Goal: Task Accomplishment & Management: Use online tool/utility

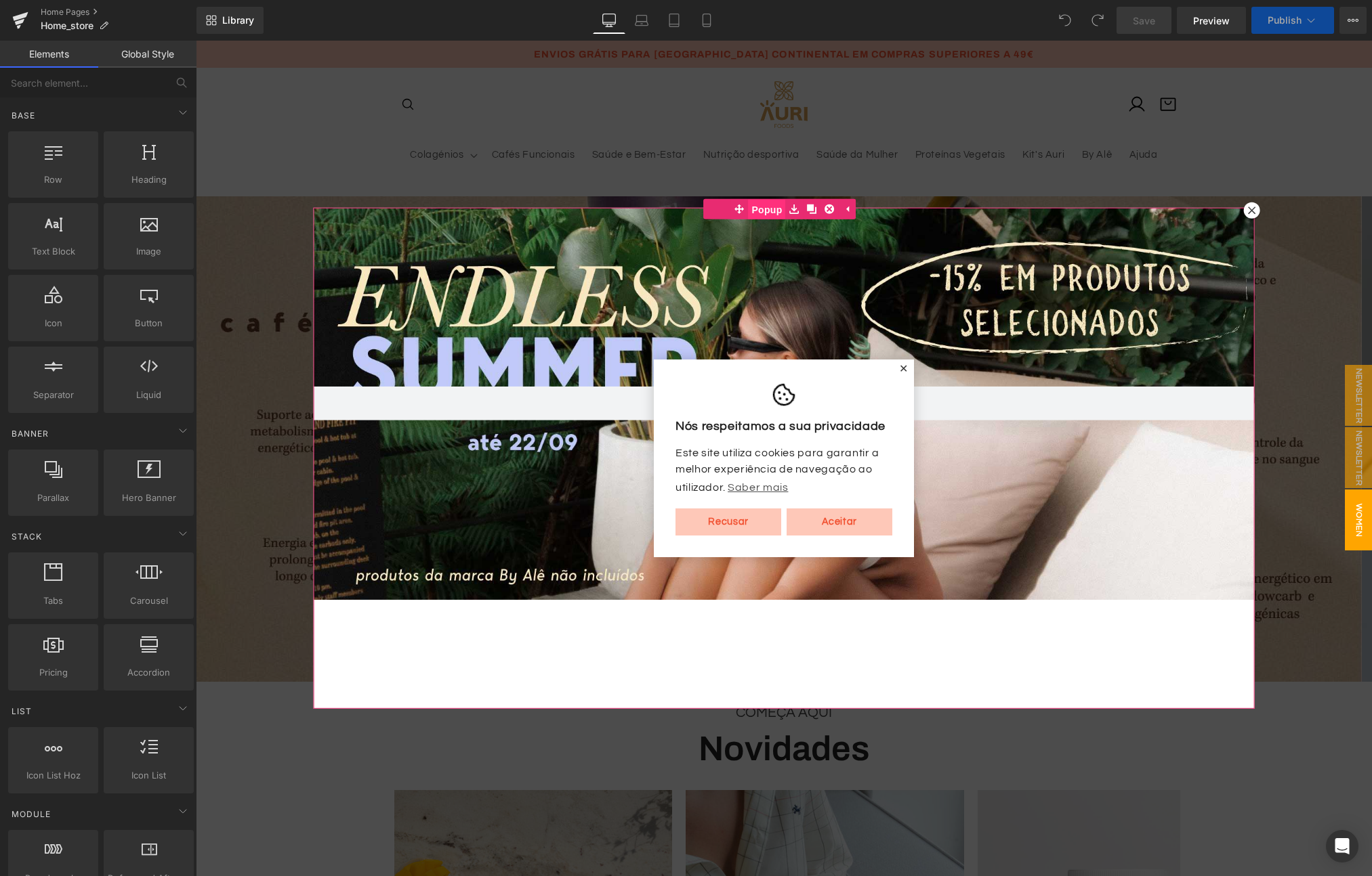
click at [768, 213] on span "Popup" at bounding box center [766, 209] width 37 height 20
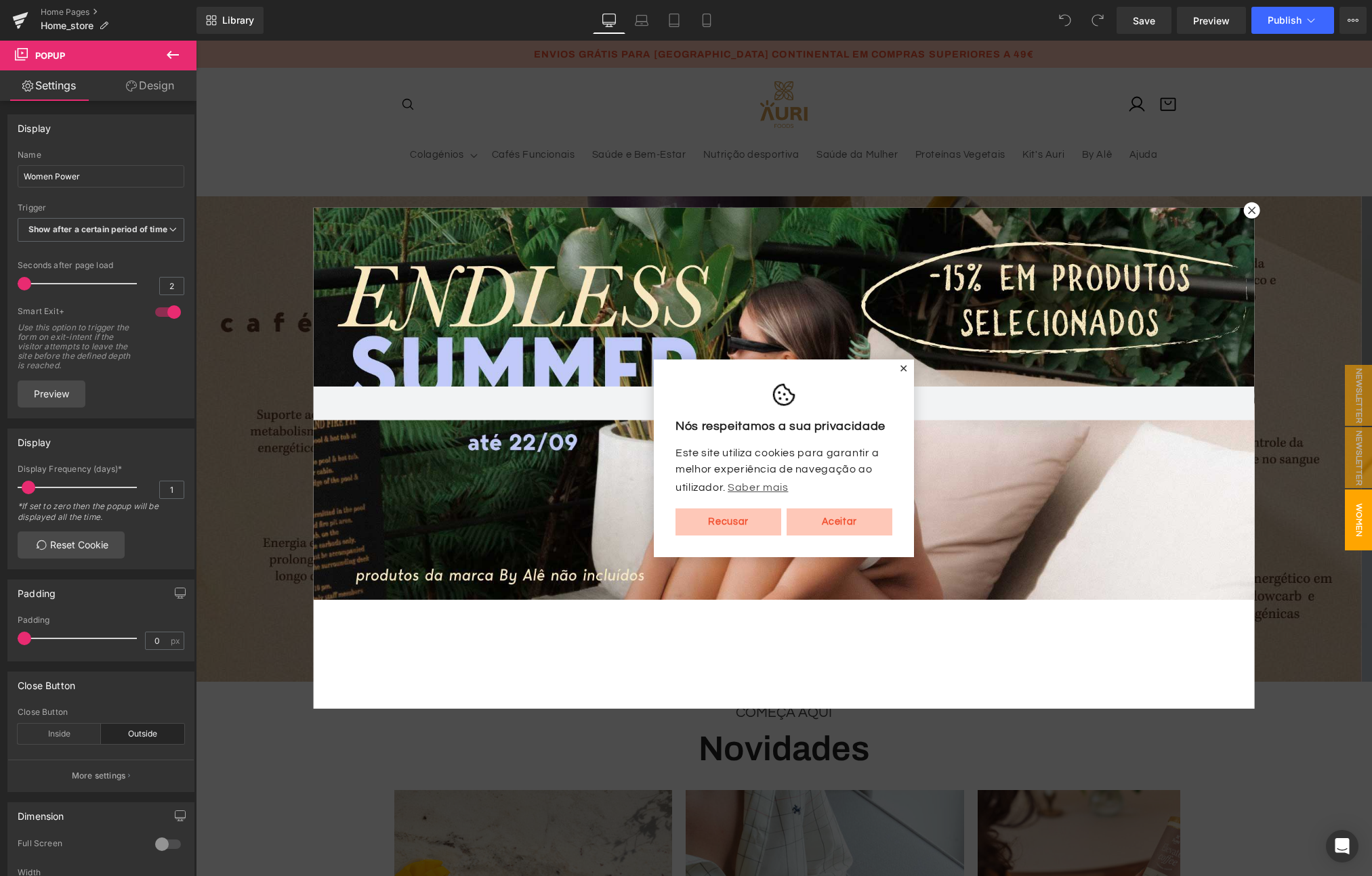
drag, startPoint x: 29, startPoint y: 295, endPoint x: -6, endPoint y: 293, distance: 35.1
click at [0, 293] on html "You are previewing how the will restyle your page. You can not edit Elements in…" at bounding box center [686, 438] width 1372 height 876
click at [169, 233] on icon at bounding box center [173, 230] width 8 height 8
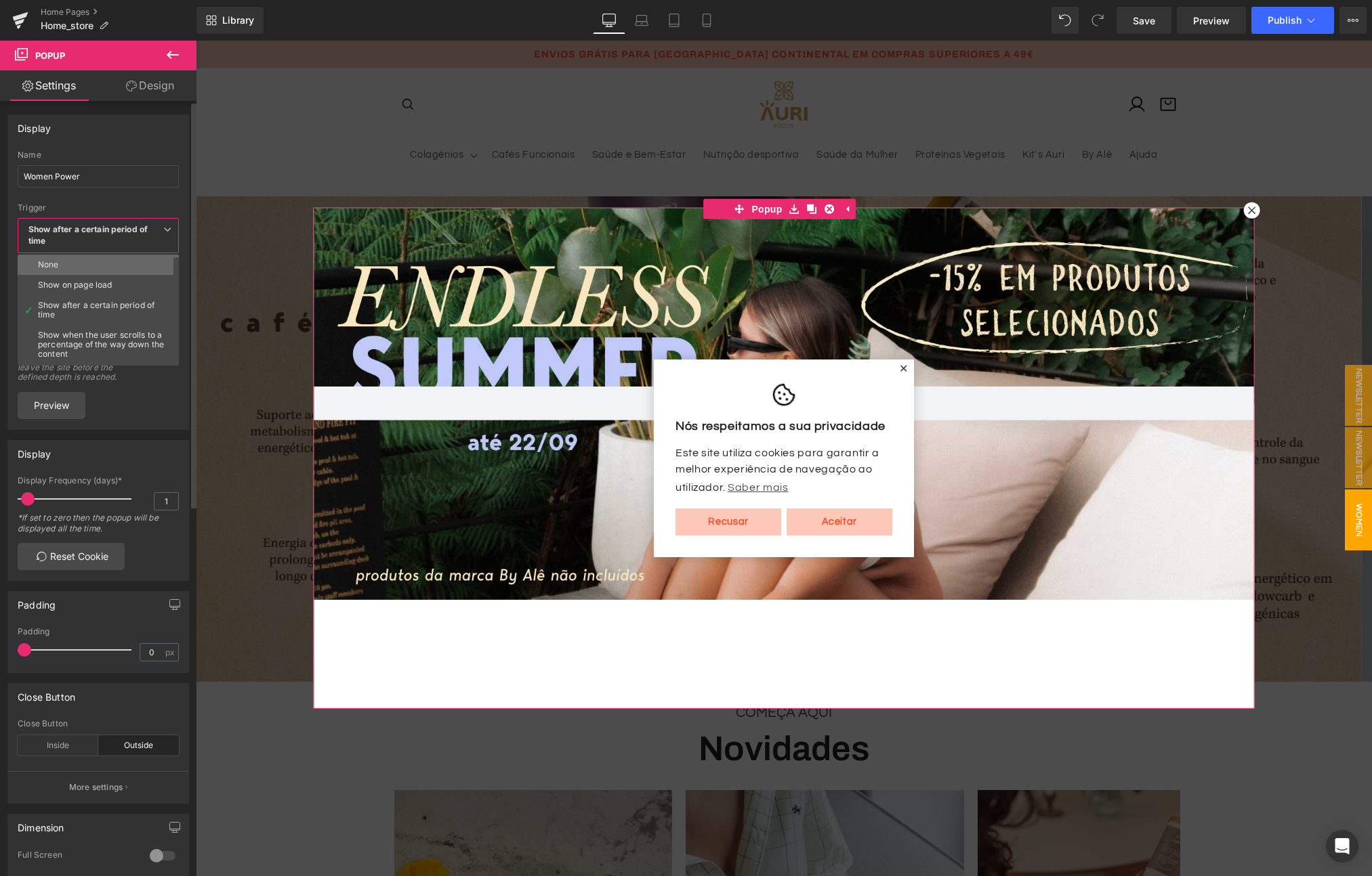
click at [55, 264] on div "None" at bounding box center [48, 264] width 21 height 9
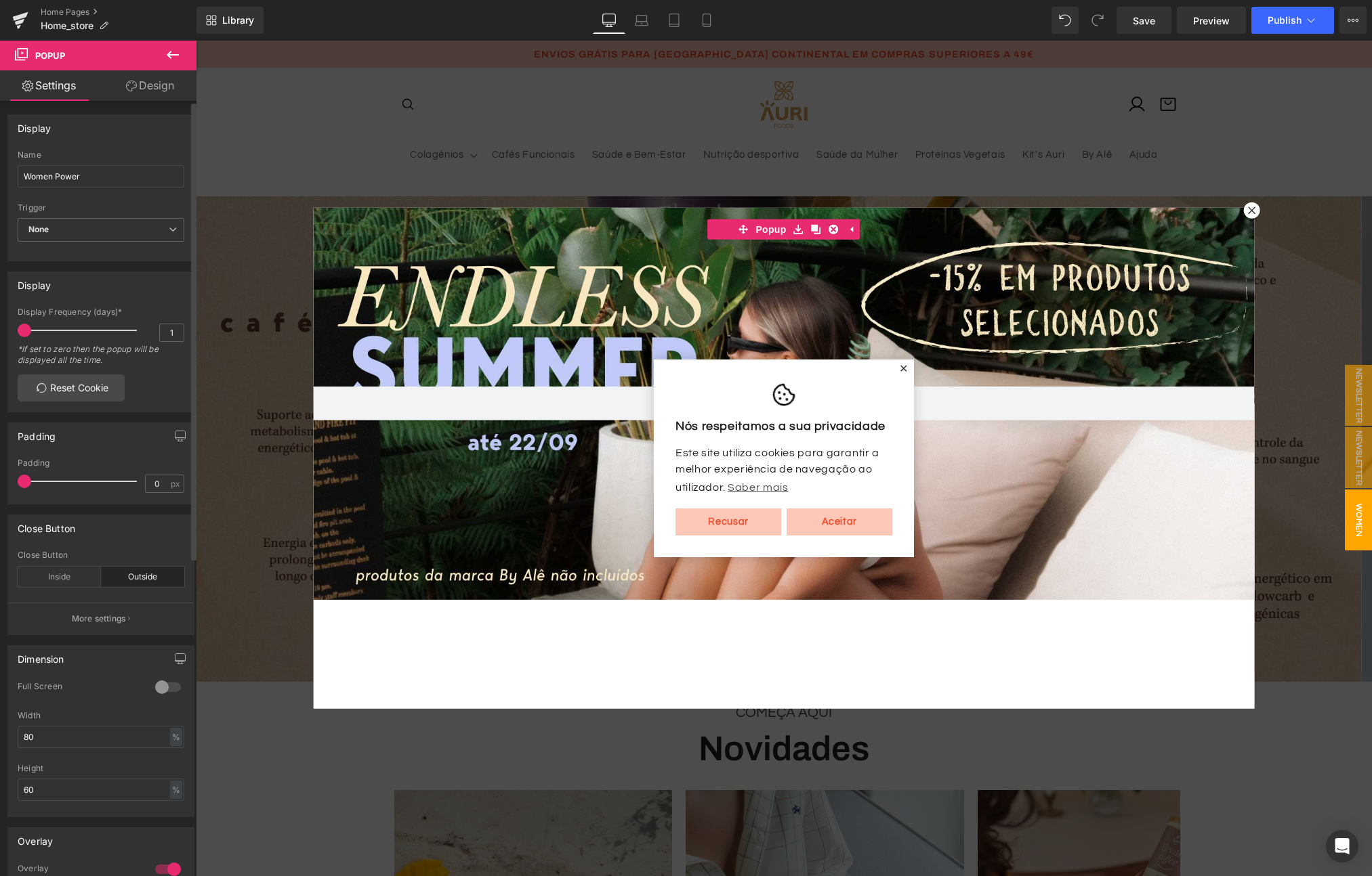
drag, startPoint x: 30, startPoint y: 332, endPoint x: 10, endPoint y: 334, distance: 20.1
click at [11, 334] on div "1 Display Frequency (days)* 1 *If set to zero then the popup will be displayed …" at bounding box center [101, 360] width 186 height 104
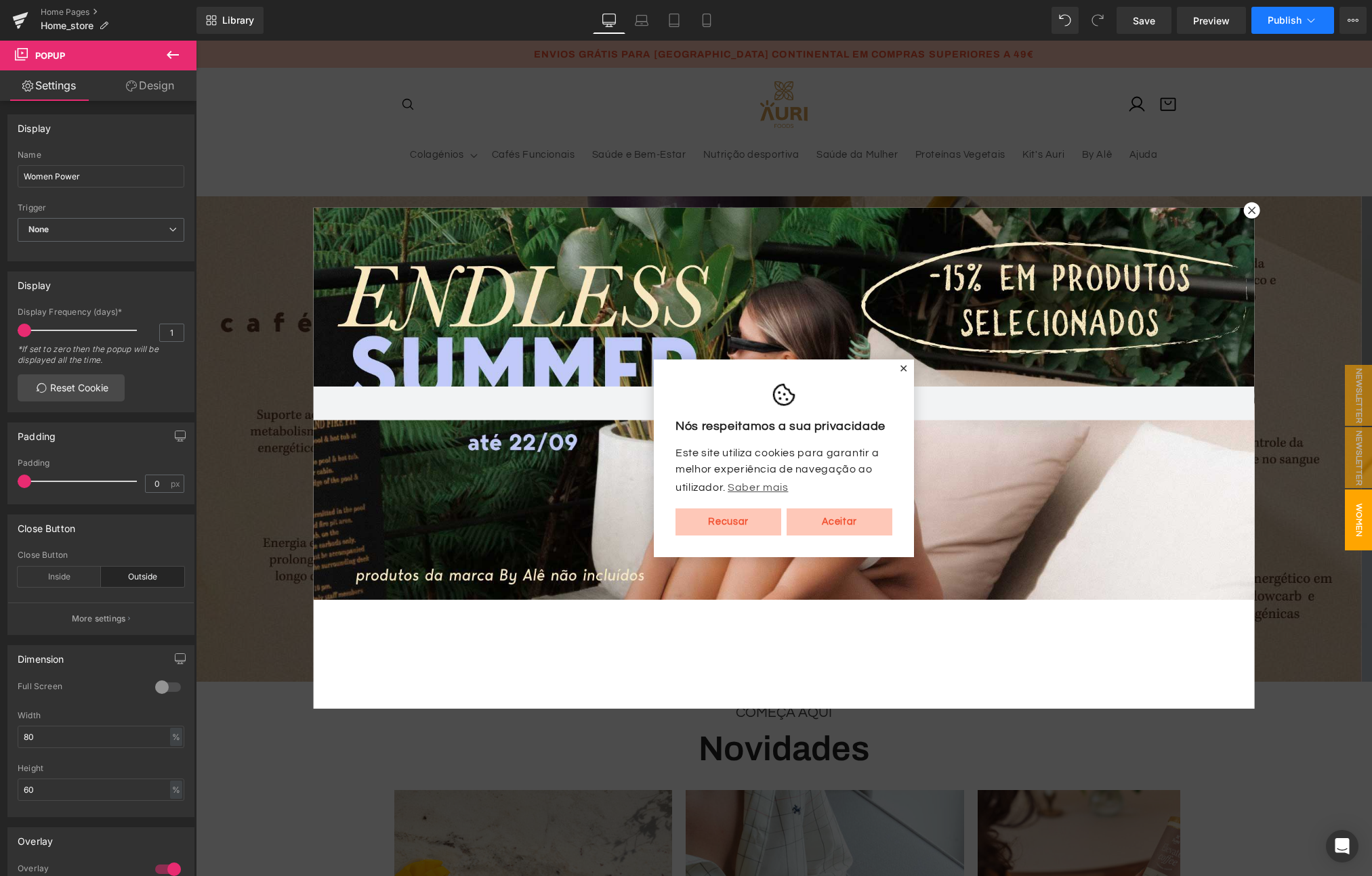
click at [1284, 23] on span "Publish" at bounding box center [1284, 20] width 34 height 11
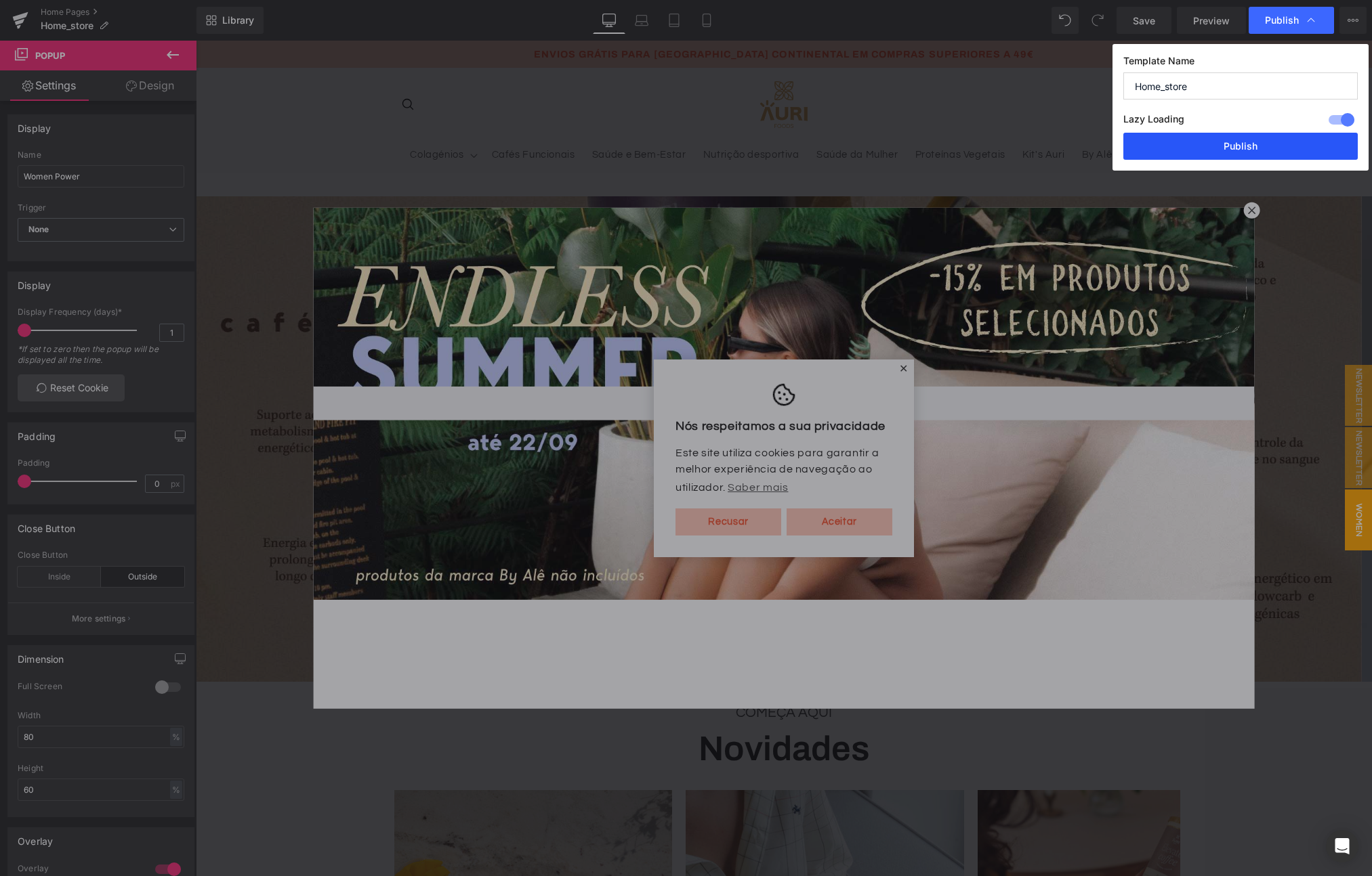
drag, startPoint x: 1219, startPoint y: 148, endPoint x: 502, endPoint y: 127, distance: 717.3
click at [1219, 148] on button "Publish" at bounding box center [1241, 146] width 235 height 27
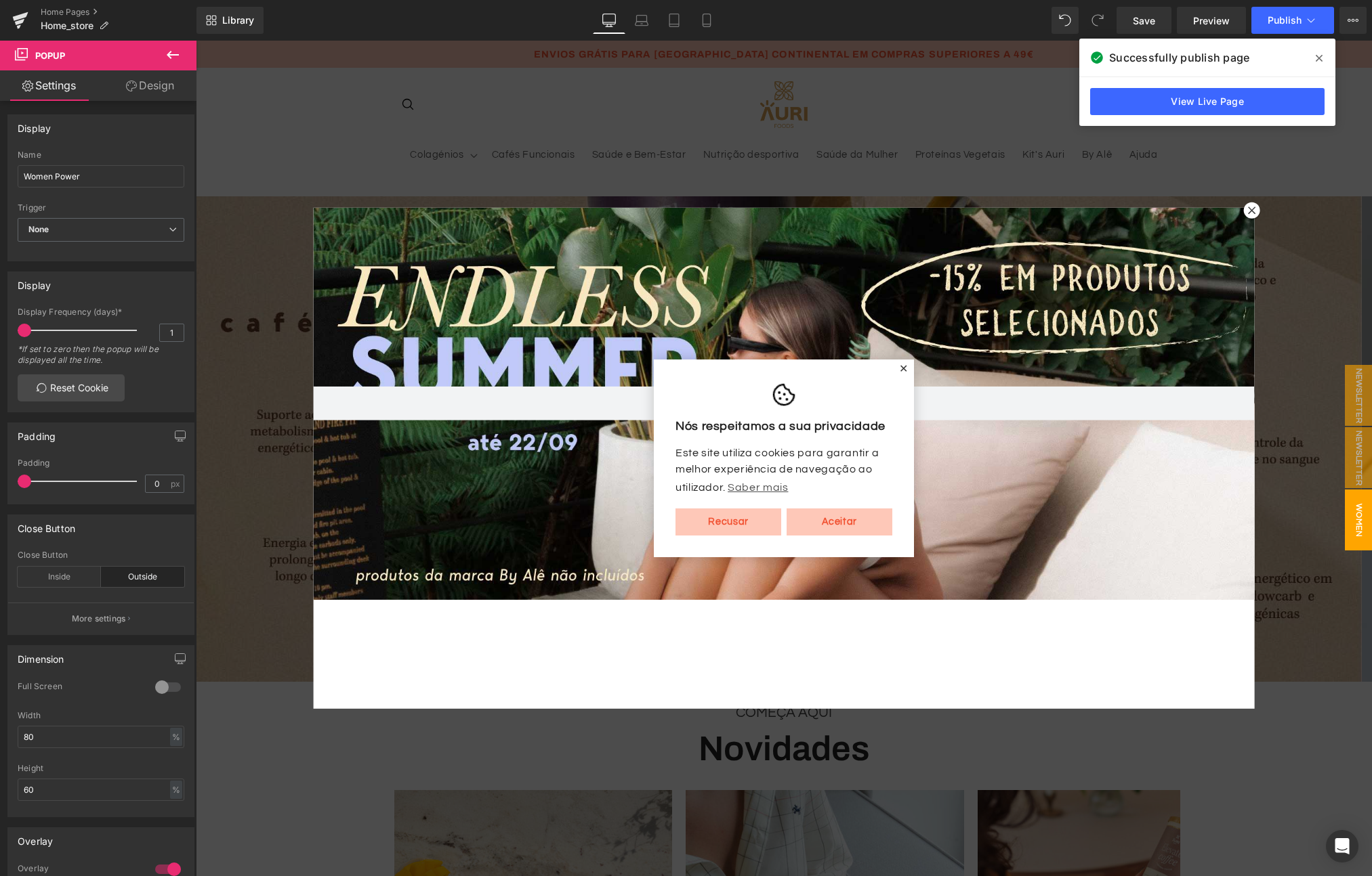
click at [1319, 56] on icon at bounding box center [1319, 58] width 7 height 11
